Goal: Transaction & Acquisition: Purchase product/service

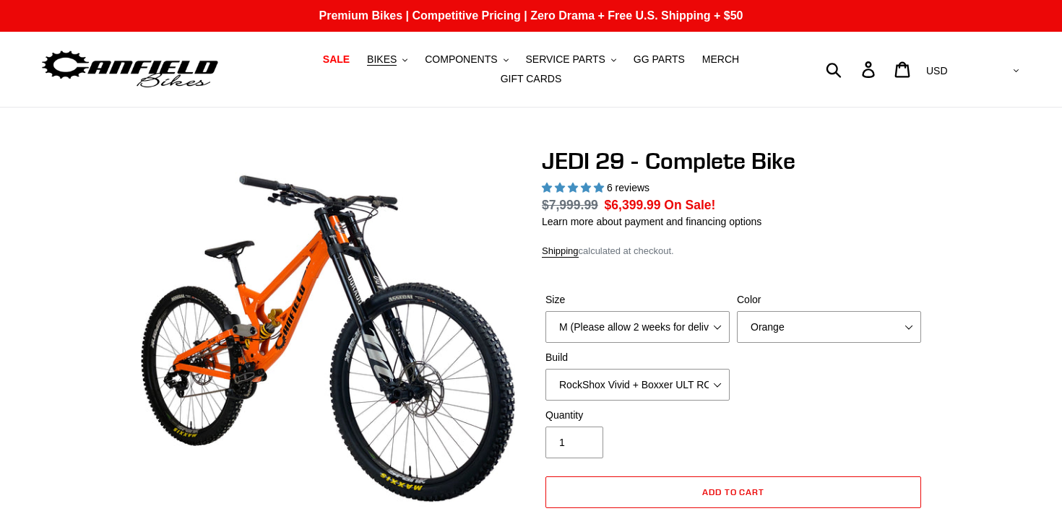
select select "highest-rating"
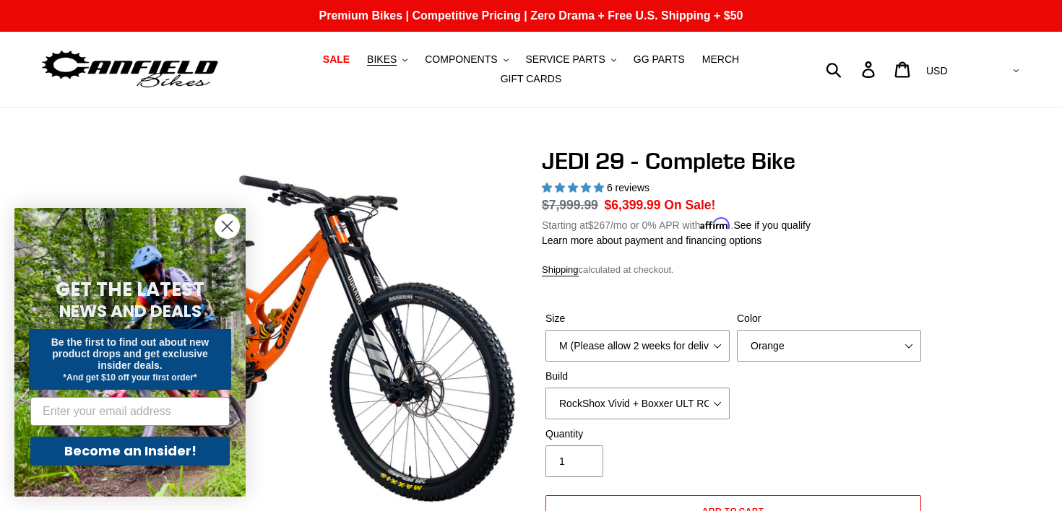
click at [226, 228] on icon "Close dialog" at bounding box center [227, 227] width 10 height 10
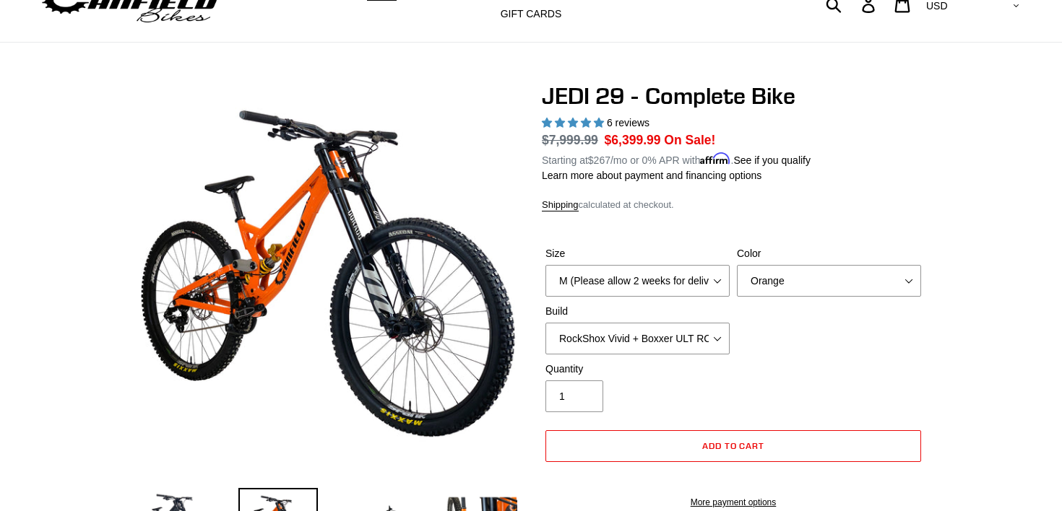
scroll to position [70, 0]
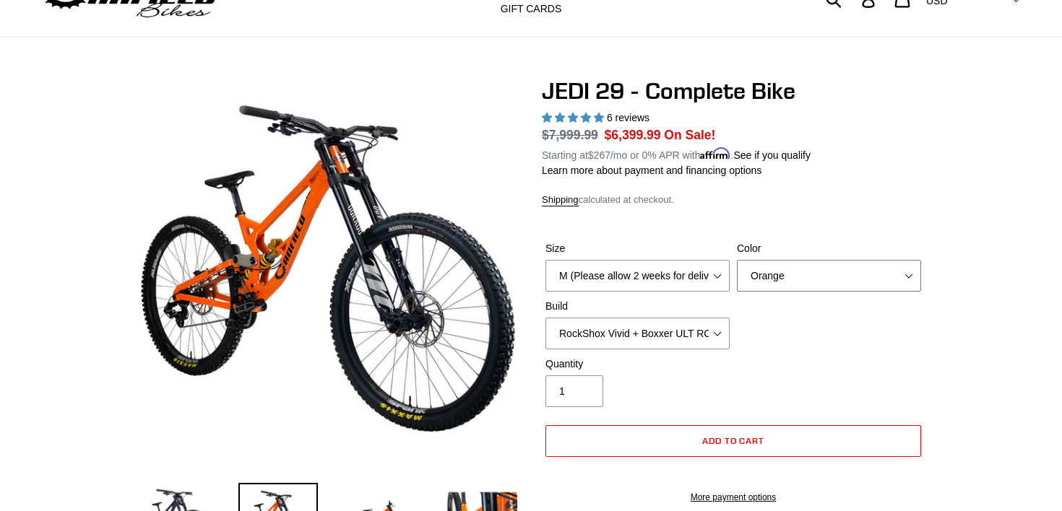
click at [864, 283] on select "Orange Stealth Black Raw" at bounding box center [829, 276] width 184 height 32
select select "Raw"
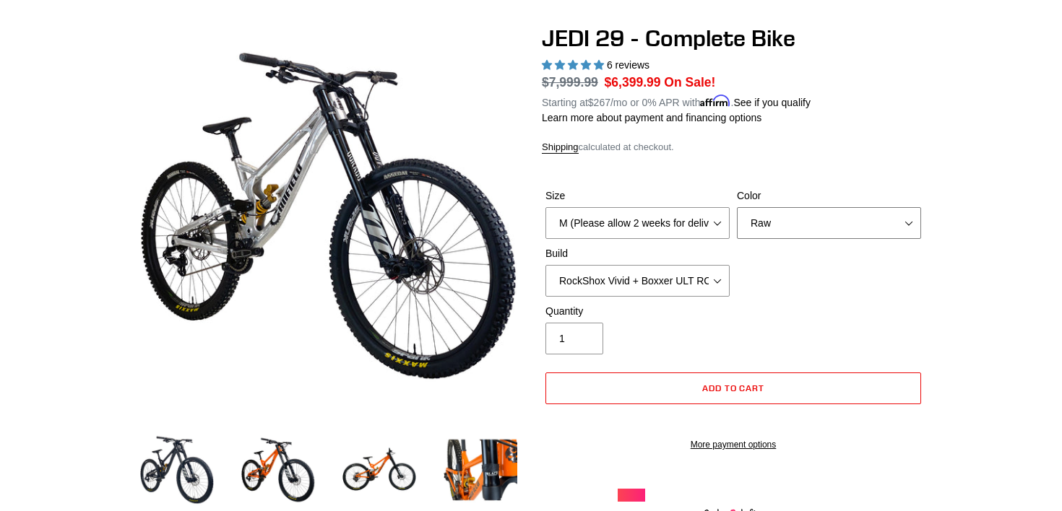
scroll to position [132, 0]
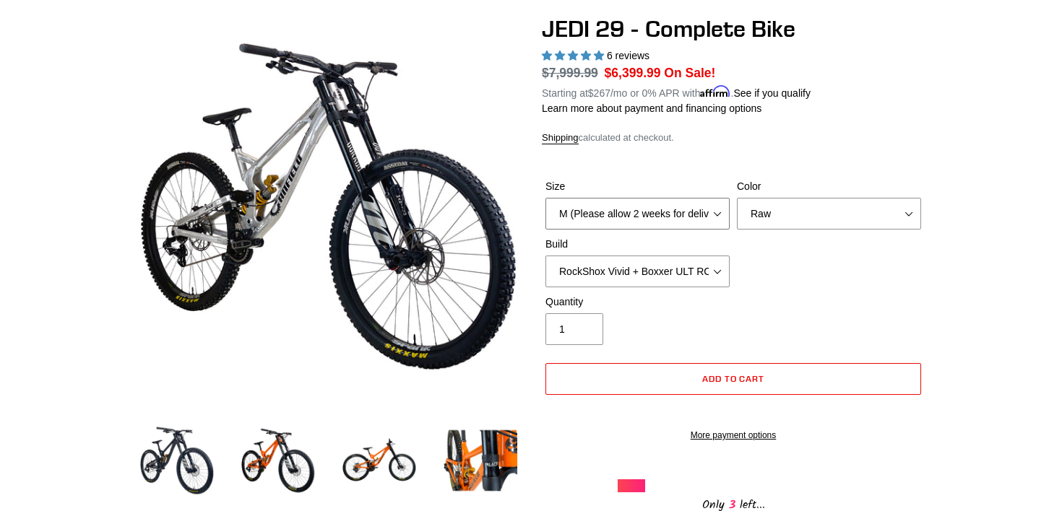
click at [639, 202] on select "M (Please allow 2 weeks for delivery) L (Please allow 2 weeks for delivery) XL …" at bounding box center [637, 214] width 184 height 32
select select "L (Please allow 2 weeks for delivery)"
click at [643, 272] on select "RockShox Vivid + Boxxer ULT RC2 C3 200 + SRAM XO RockShox Vivid + Boxxer ULT RC…" at bounding box center [637, 272] width 184 height 32
click at [802, 295] on div "Quantity 1" at bounding box center [733, 324] width 383 height 58
click at [796, 208] on select "Orange Stealth Black Raw" at bounding box center [829, 214] width 184 height 32
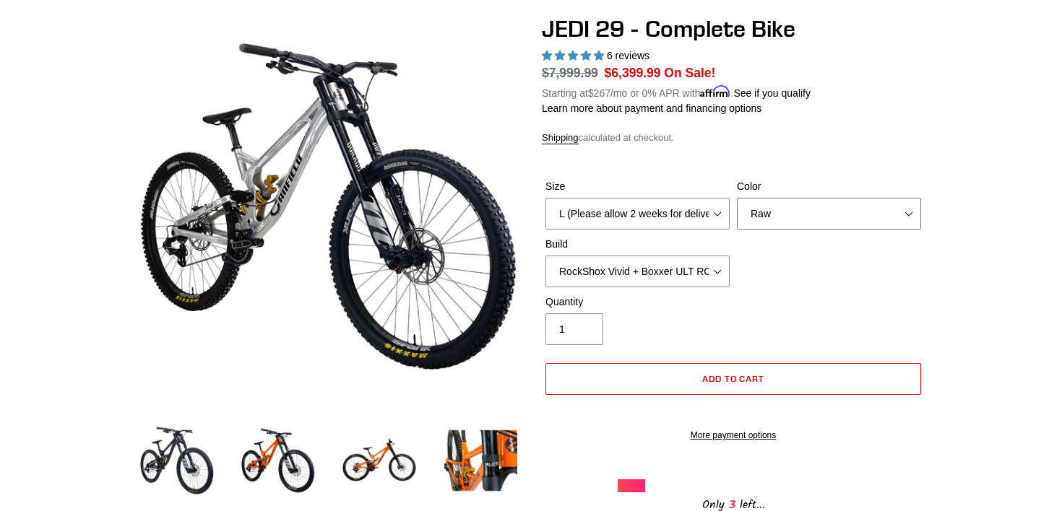
select select "Stealth Black"
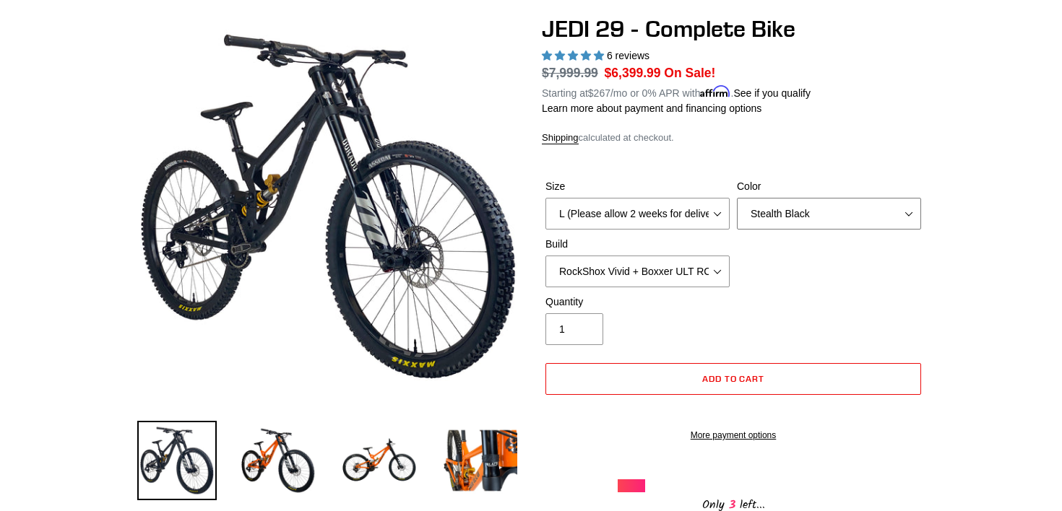
click at [867, 204] on select "Orange Stealth Black Raw" at bounding box center [829, 214] width 184 height 32
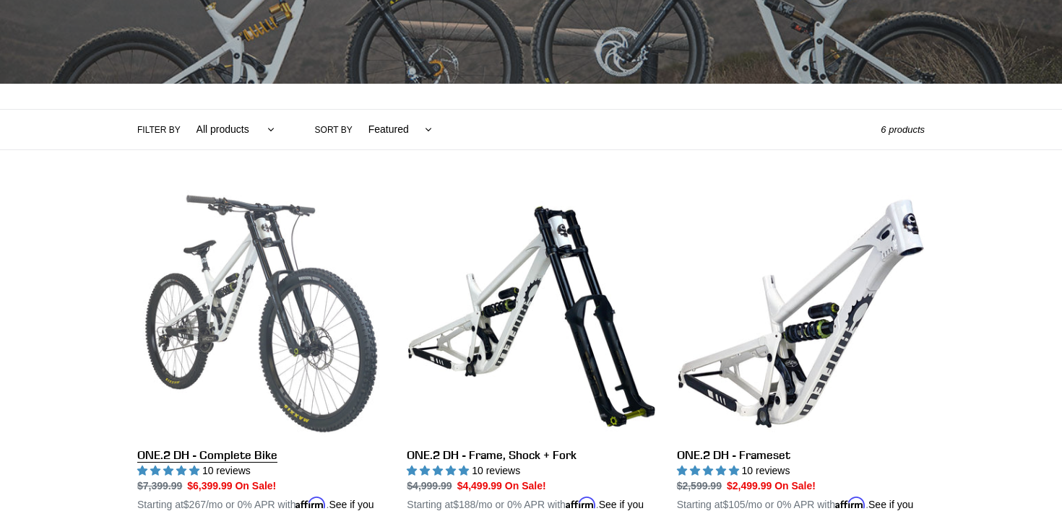
scroll to position [247, 0]
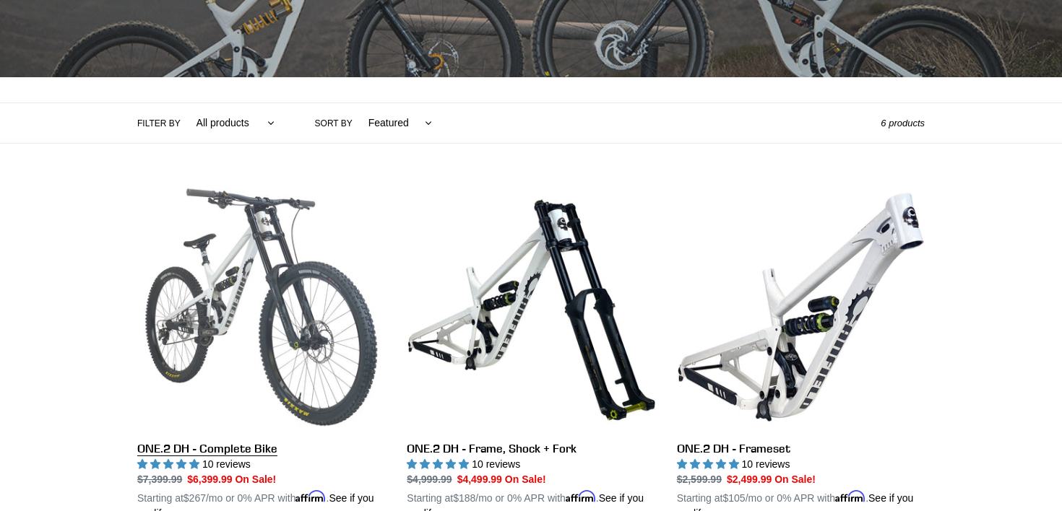
click at [233, 325] on link "ONE.2 DH - Complete Bike" at bounding box center [261, 352] width 248 height 338
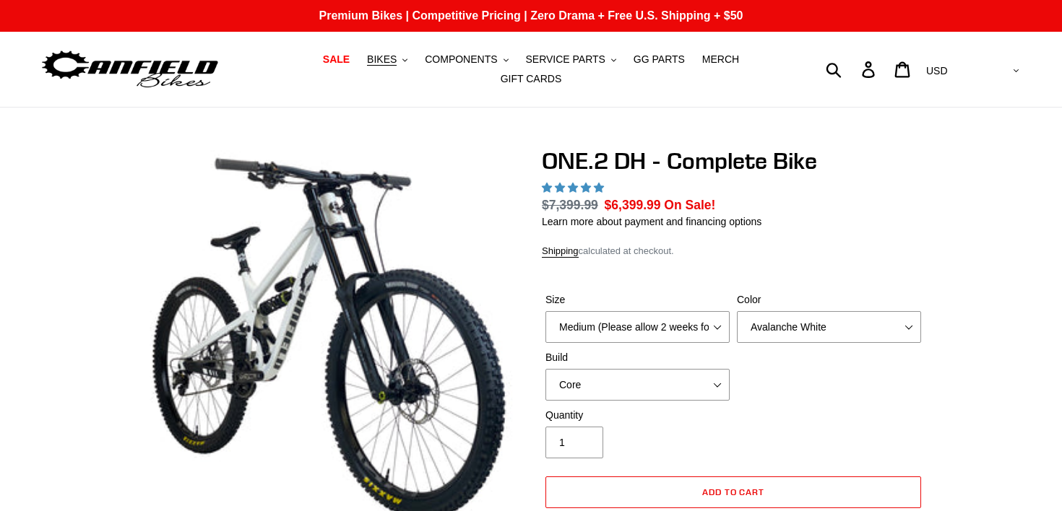
select select "highest-rating"
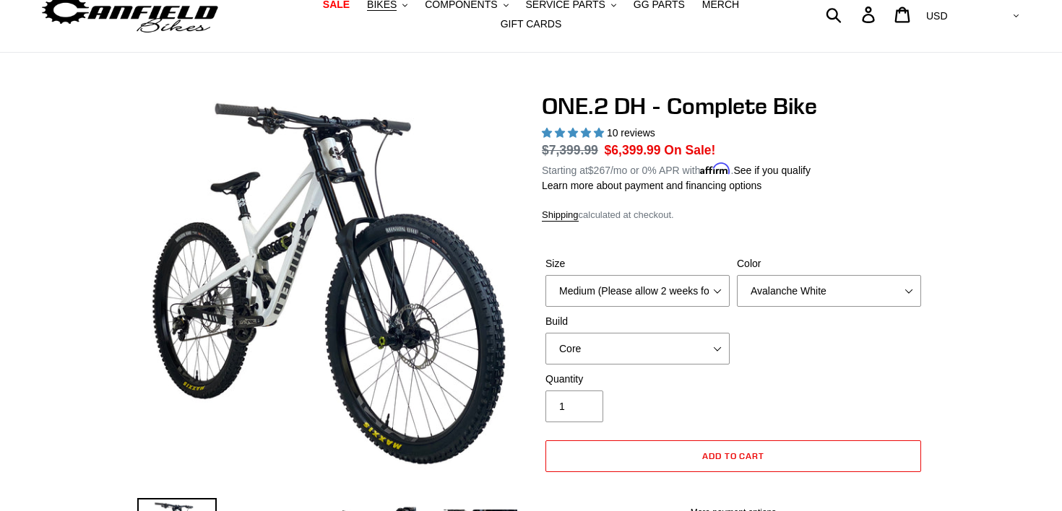
scroll to position [57, 0]
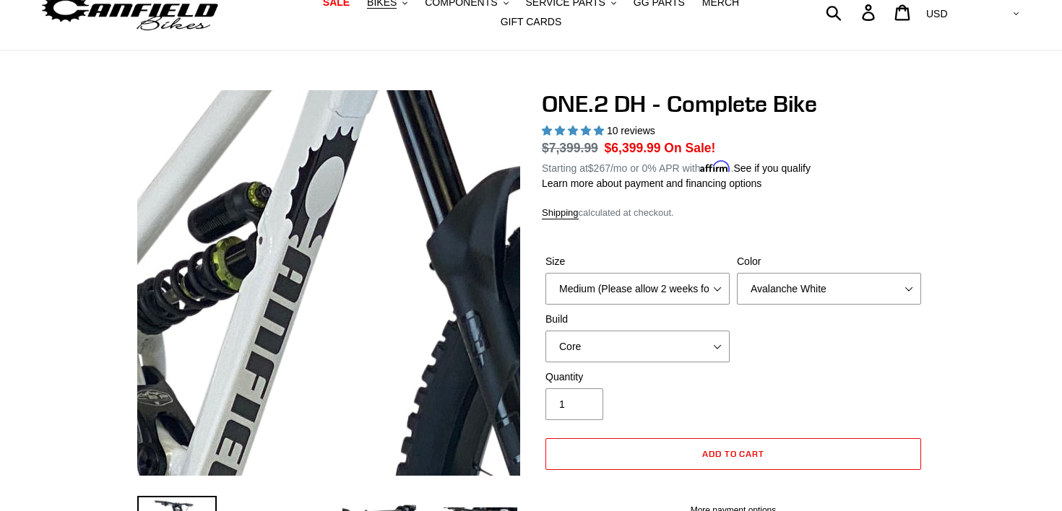
click at [303, 233] on img at bounding box center [400, 424] width 1479 height 1479
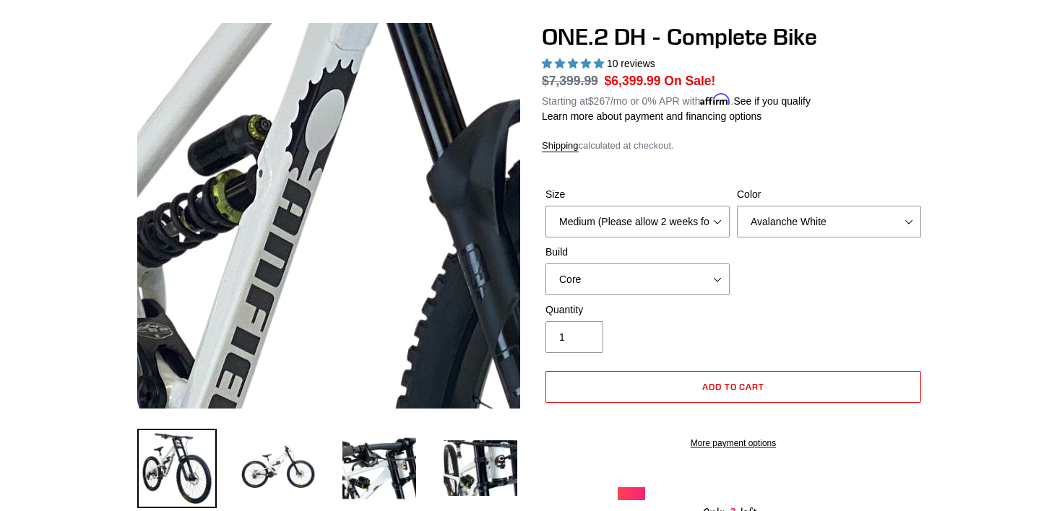
scroll to position [152, 0]
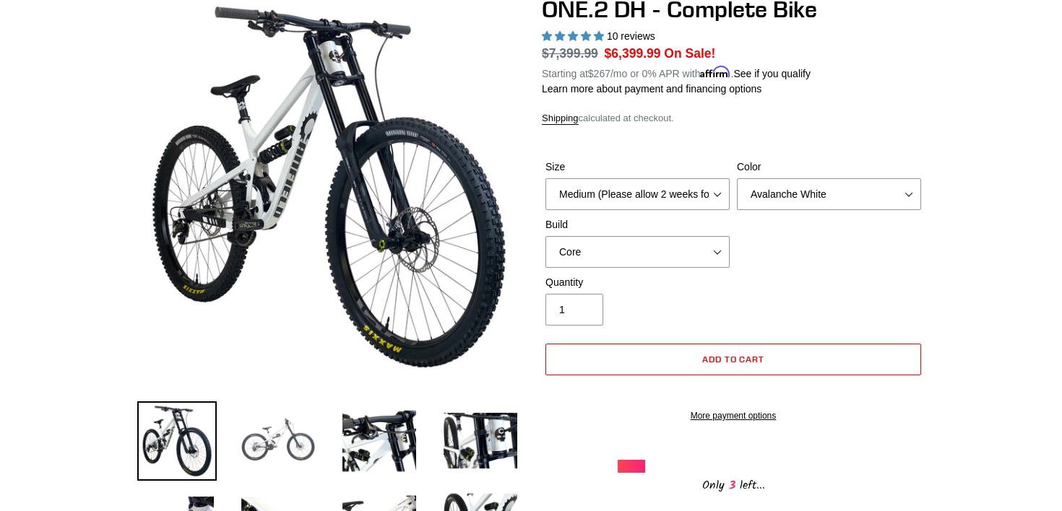
click at [290, 472] on img at bounding box center [277, 441] width 79 height 79
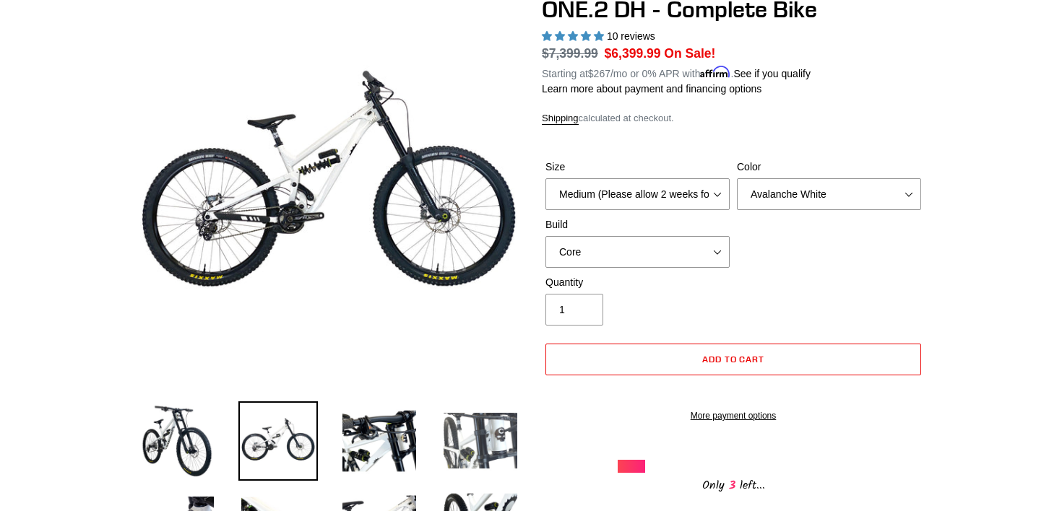
click at [498, 444] on img at bounding box center [480, 441] width 79 height 79
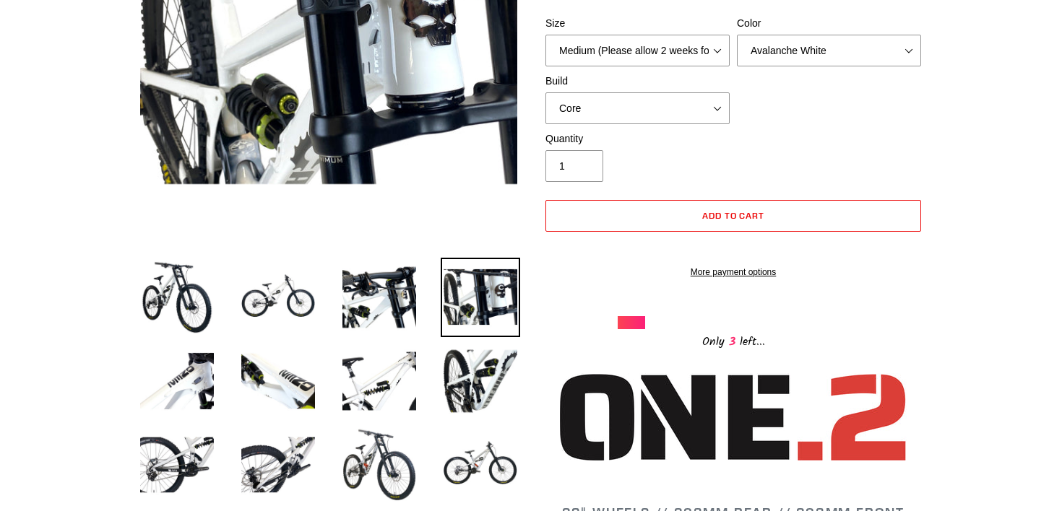
scroll to position [306, 0]
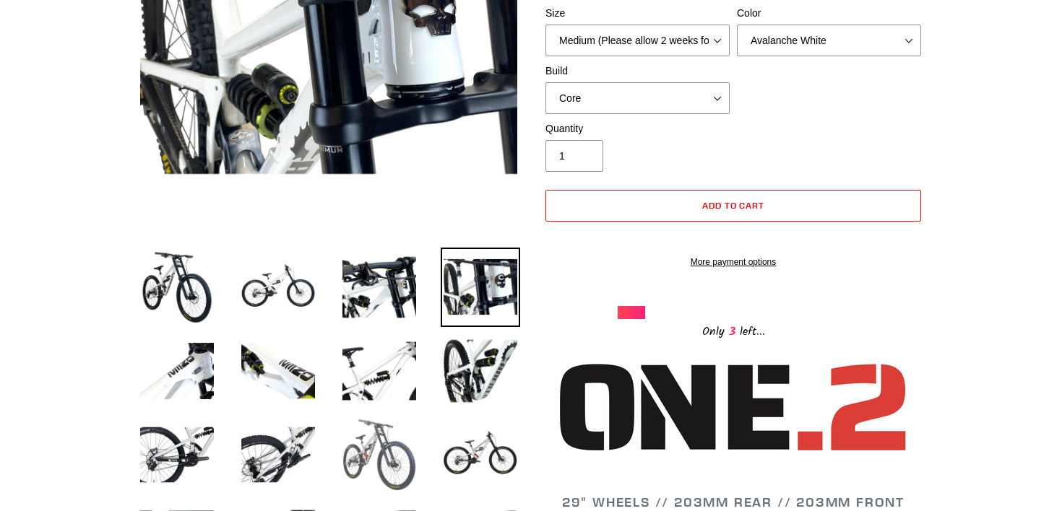
click at [349, 432] on img at bounding box center [379, 454] width 79 height 79
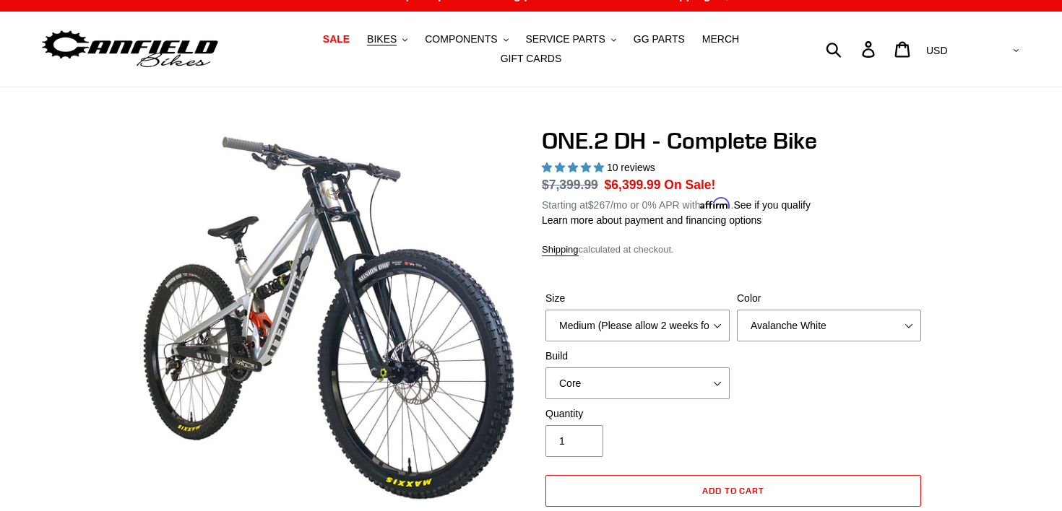
scroll to position [19, 0]
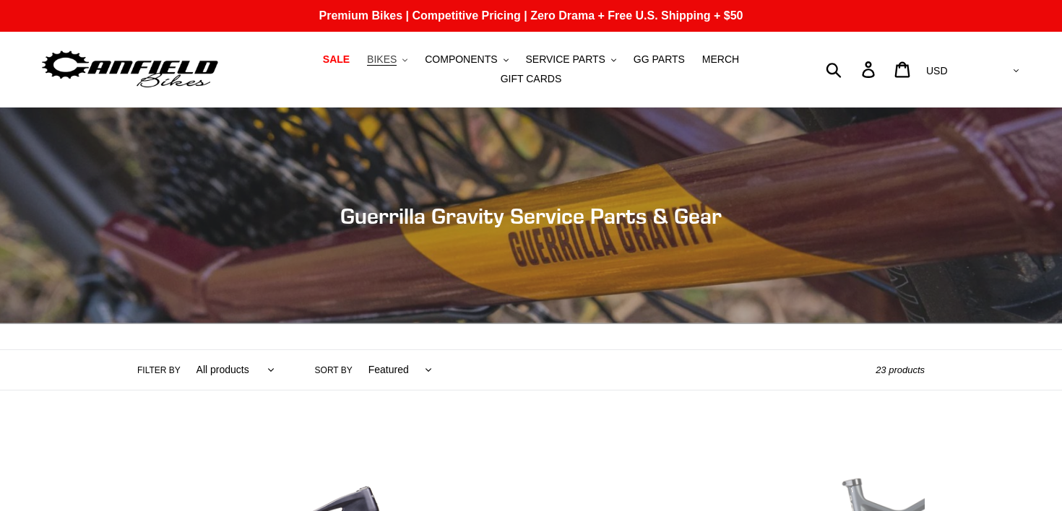
click at [385, 58] on span "BIKES" at bounding box center [382, 59] width 30 height 12
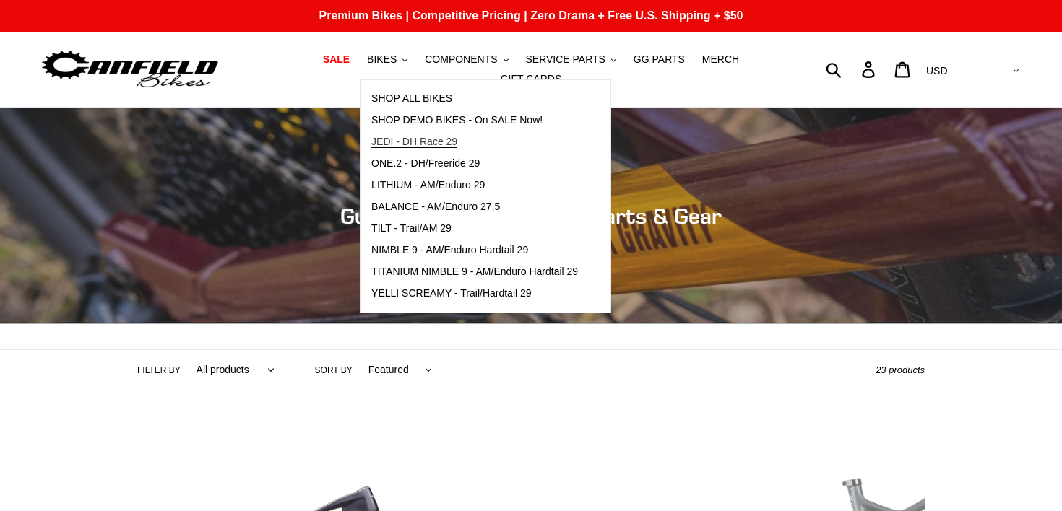
click at [403, 136] on span "JEDI - DH Race 29" at bounding box center [414, 142] width 86 height 12
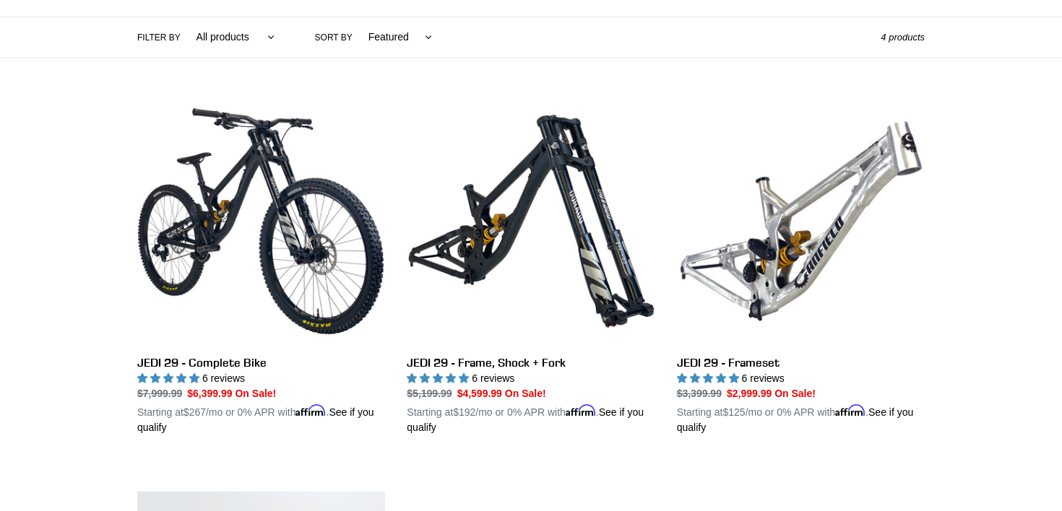
scroll to position [320, 0]
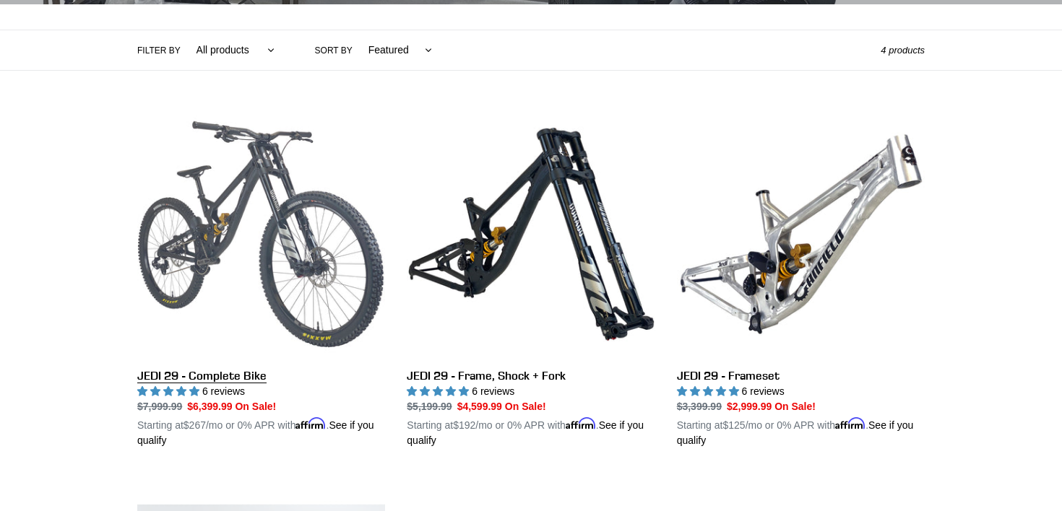
click at [222, 264] on link "JEDI 29 - Complete Bike" at bounding box center [261, 280] width 248 height 338
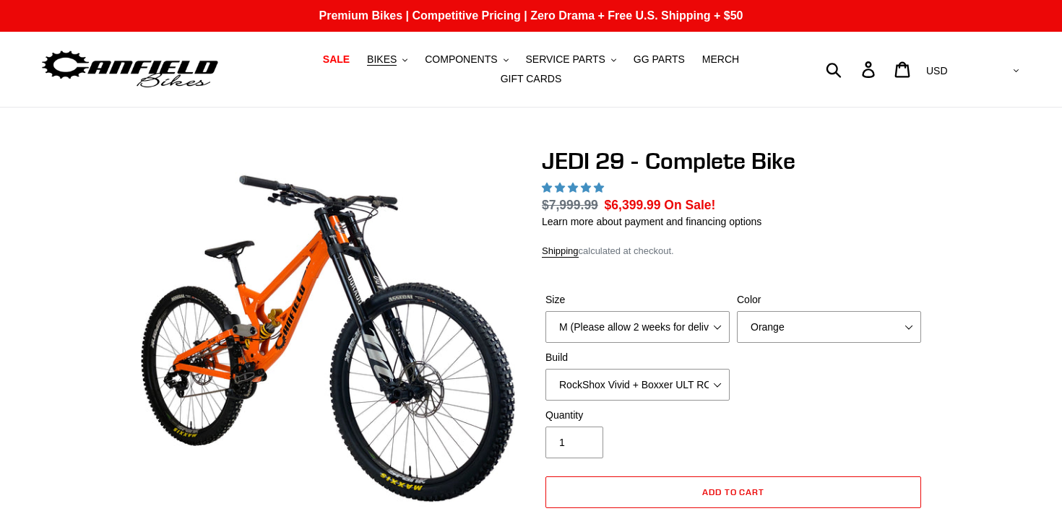
select select "highest-rating"
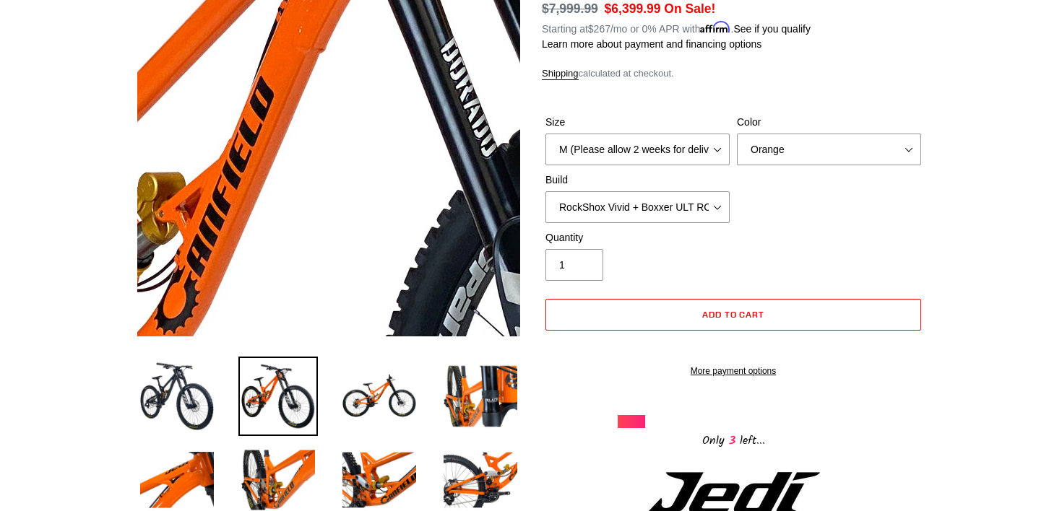
scroll to position [196, 0]
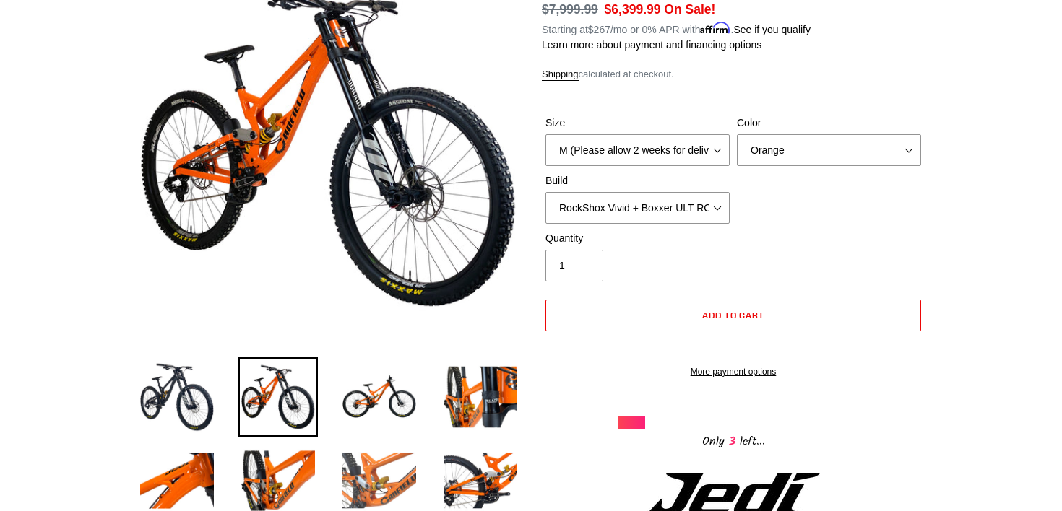
click at [363, 462] on img at bounding box center [379, 480] width 79 height 79
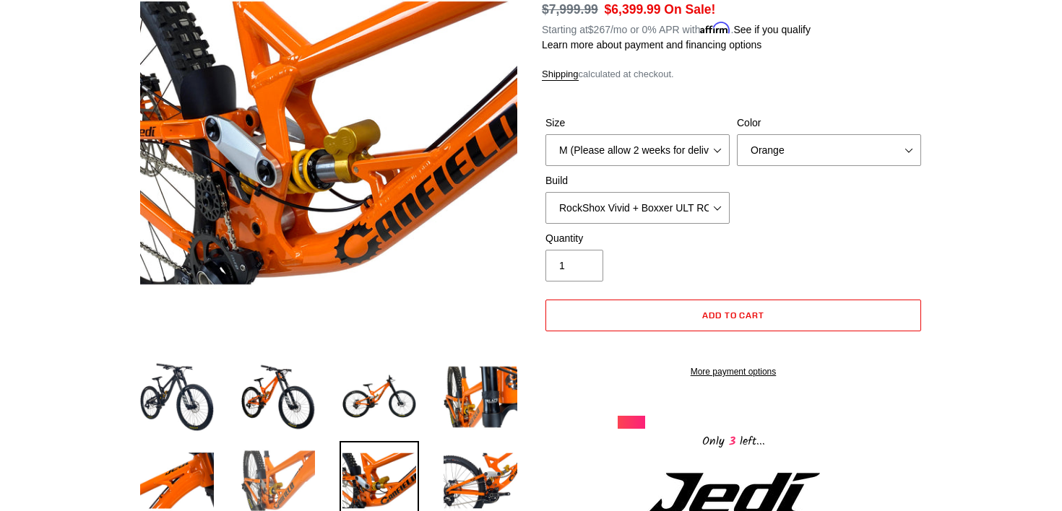
click at [285, 462] on img at bounding box center [277, 480] width 79 height 79
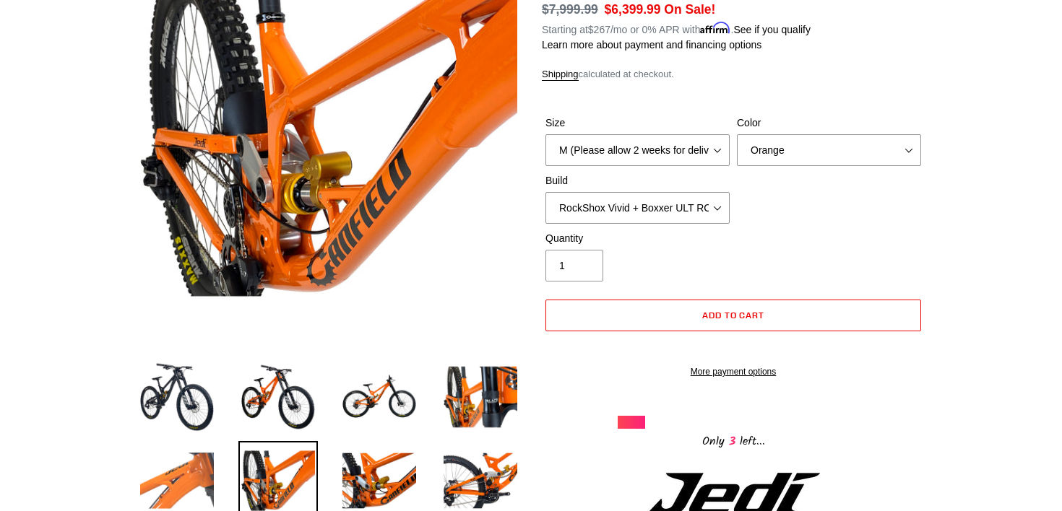
click at [170, 460] on img at bounding box center [176, 480] width 79 height 79
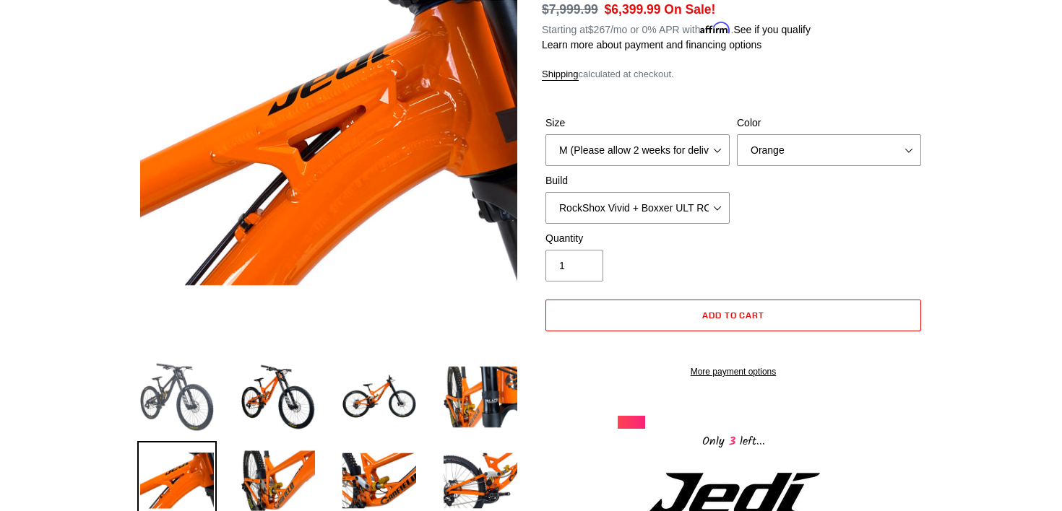
click at [178, 386] on img at bounding box center [176, 397] width 79 height 79
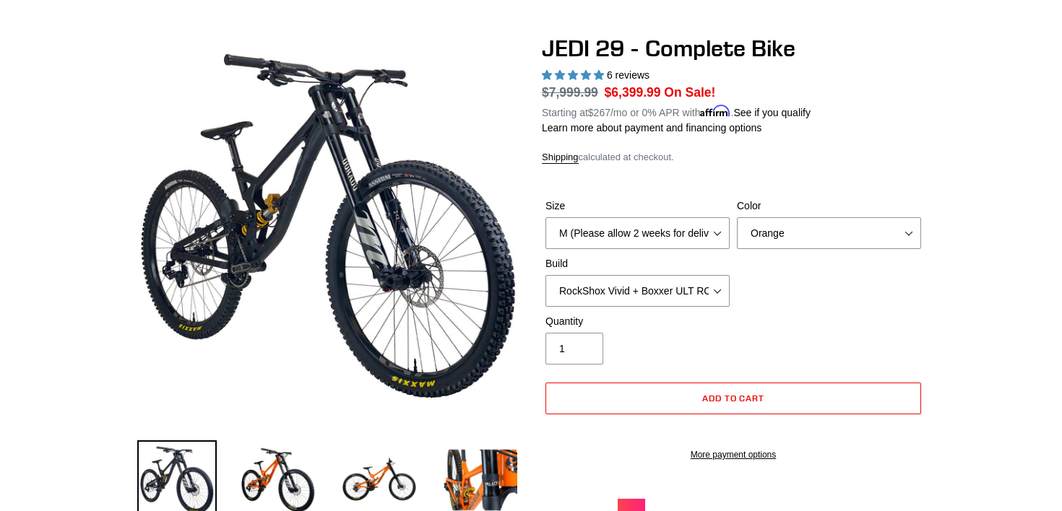
scroll to position [116, 0]
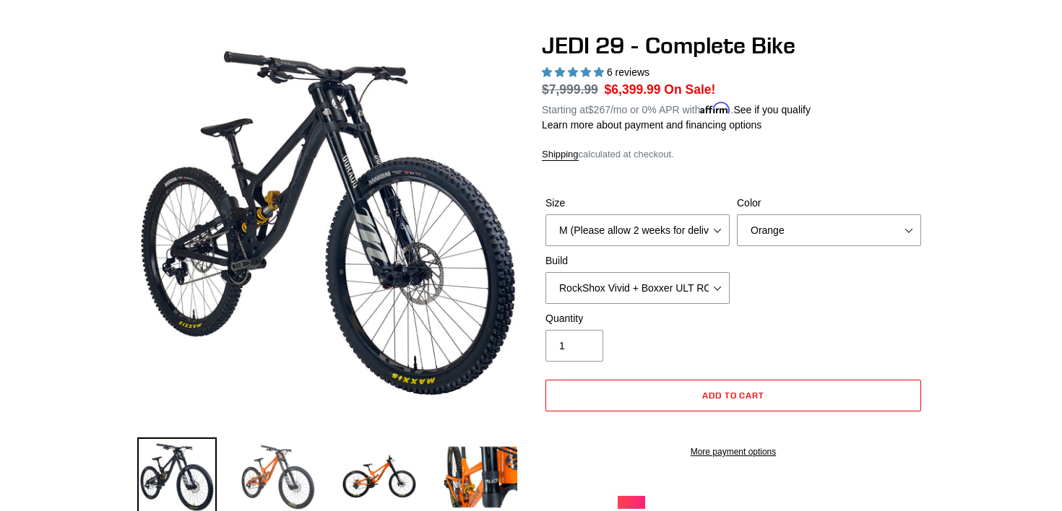
click at [281, 468] on img at bounding box center [277, 477] width 79 height 79
